Goal: Task Accomplishment & Management: Manage account settings

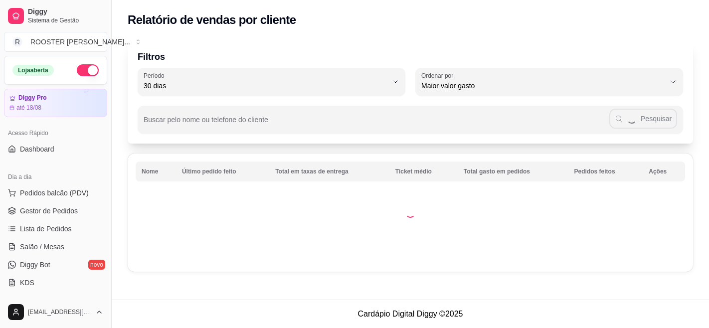
select select "30"
select select "HIGHEST_TOTAL_SPENT_WITH_ORDERS"
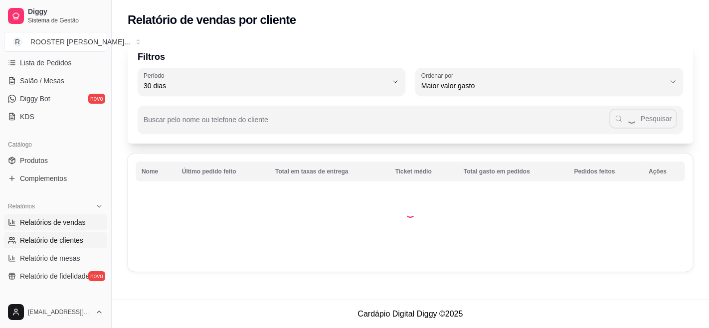
click at [62, 224] on span "Relatórios de vendas" at bounding box center [53, 222] width 66 height 10
select select "ALL"
select select "0"
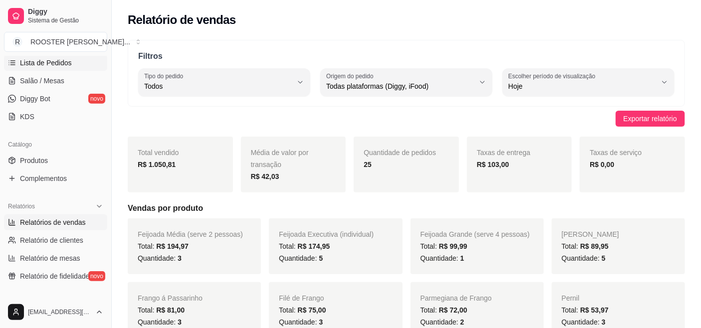
scroll to position [55, 0]
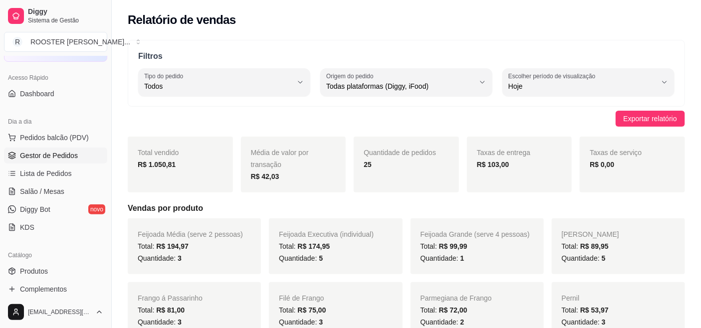
click at [61, 151] on span "Gestor de Pedidos" at bounding box center [49, 156] width 58 height 10
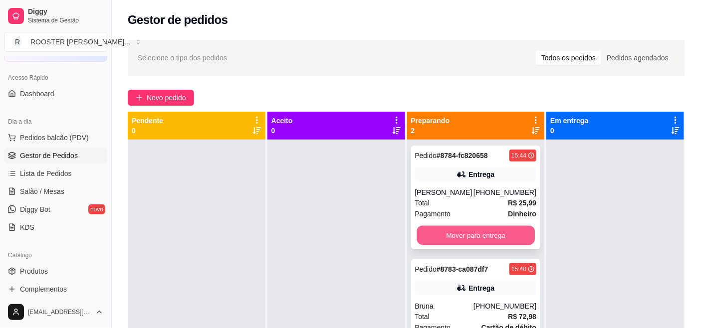
click at [474, 227] on button "Mover para entrega" at bounding box center [475, 235] width 118 height 19
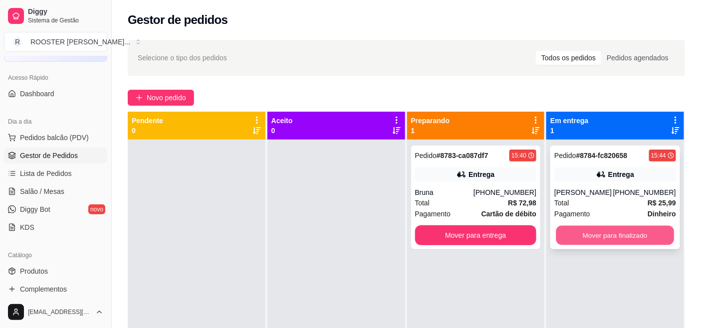
click at [616, 234] on button "Mover para finalizado" at bounding box center [615, 235] width 118 height 19
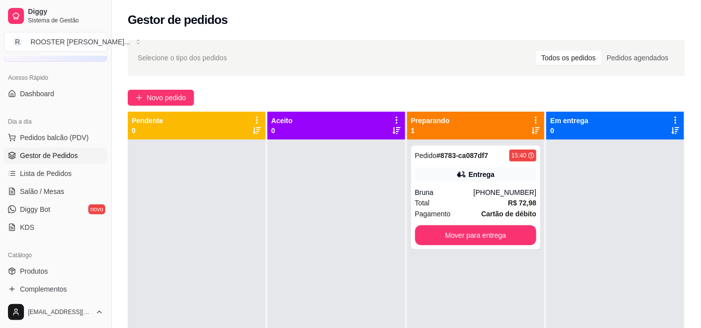
click at [281, 246] on div at bounding box center [336, 304] width 138 height 328
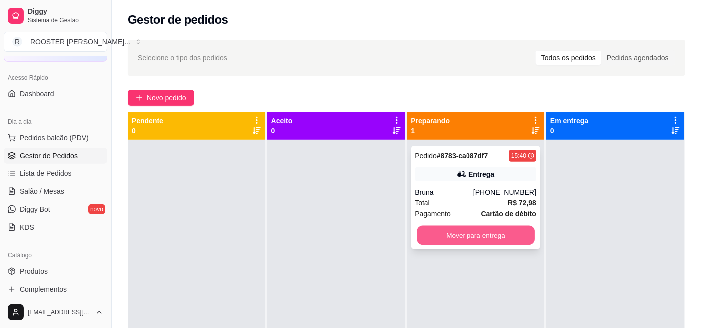
click at [468, 232] on button "Mover para entrega" at bounding box center [475, 235] width 118 height 19
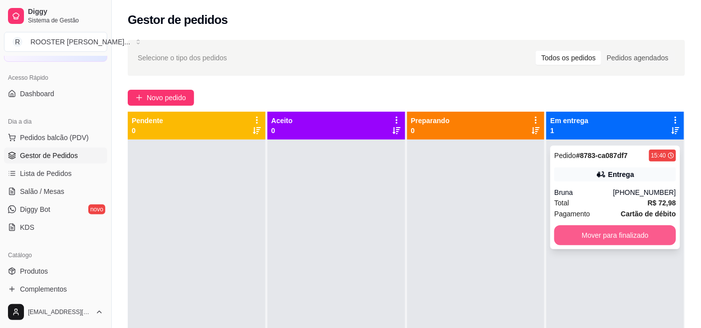
click at [599, 231] on button "Mover para finalizado" at bounding box center [615, 235] width 122 height 20
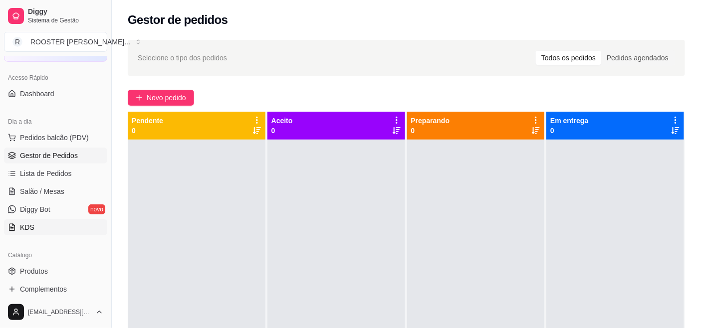
scroll to position [166, 0]
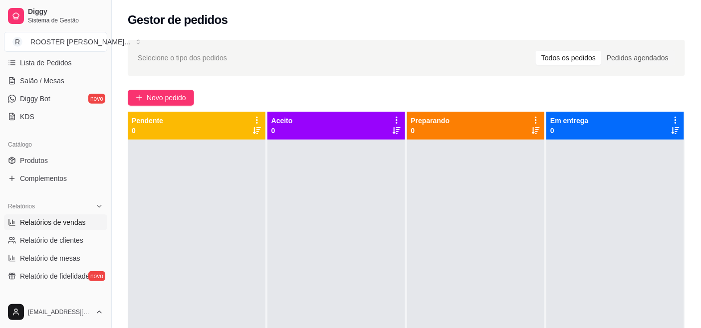
click at [72, 220] on span "Relatórios de vendas" at bounding box center [53, 222] width 66 height 10
select select "ALL"
select select "0"
